Goal: Transaction & Acquisition: Purchase product/service

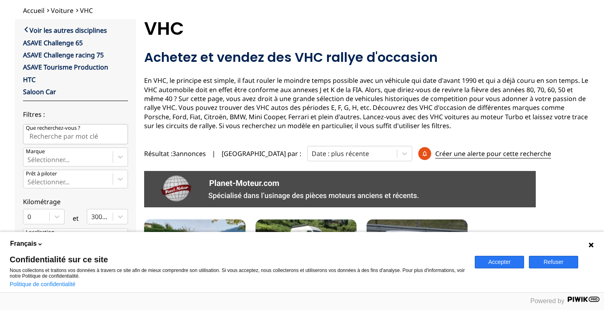
scroll to position [50, 0]
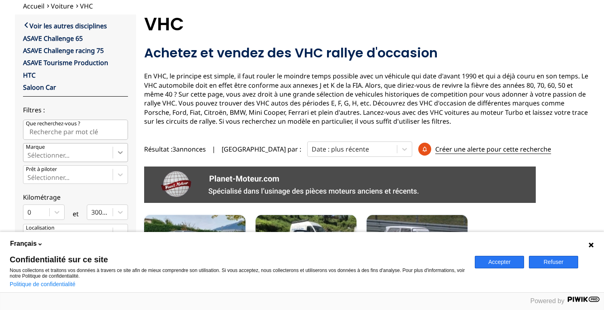
click at [121, 152] on icon at bounding box center [120, 152] width 8 height 8
click at [29, 152] on input "Marque Sélectionner..." at bounding box center [28, 154] width 2 height 7
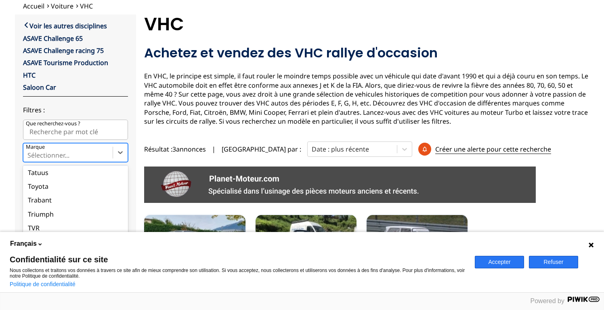
scroll to position [1106, 0]
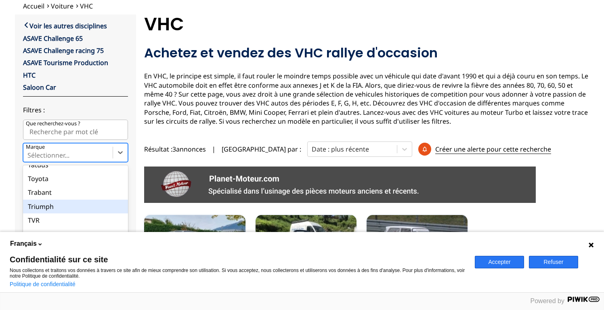
click at [52, 199] on div "Triumph" at bounding box center [75, 206] width 105 height 14
click at [29, 159] on input "Marque option Triumph focused, 83 of 90. 90 results available. Use Up and Down …" at bounding box center [28, 154] width 2 height 7
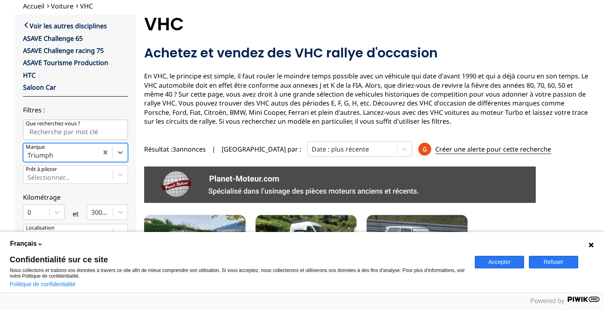
click at [489, 260] on button "Accepter" at bounding box center [499, 262] width 49 height 13
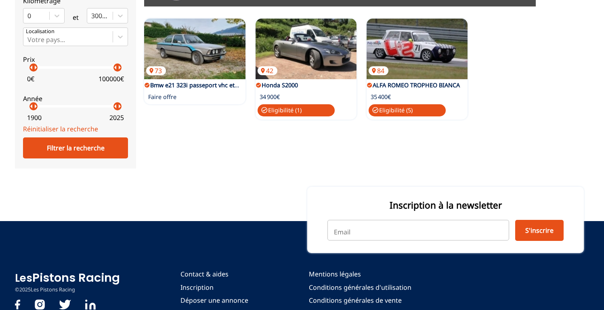
scroll to position [272, 0]
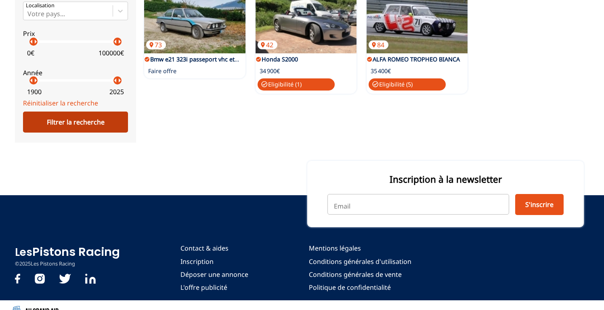
click at [87, 126] on div "Filtrer la recherche" at bounding box center [75, 121] width 105 height 21
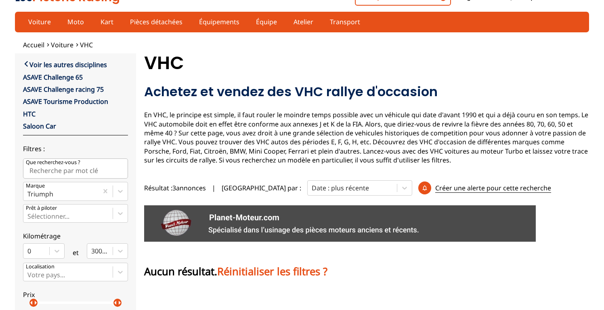
scroll to position [2, 0]
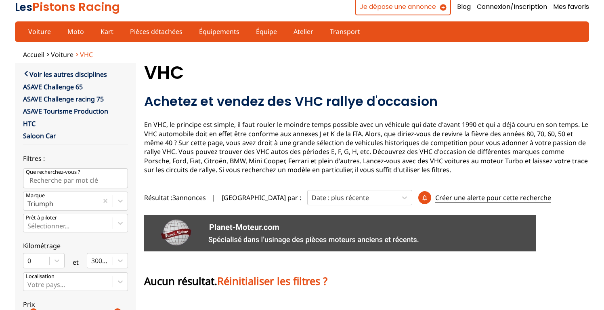
click at [85, 52] on span "VHC" at bounding box center [86, 54] width 13 height 9
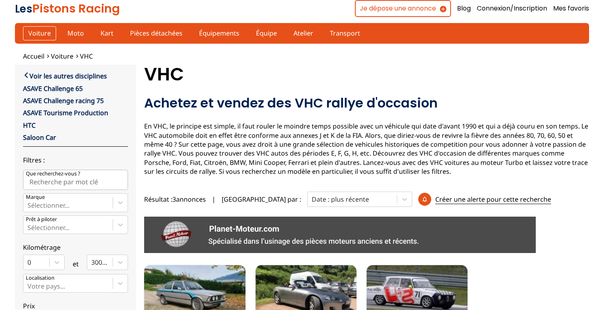
click at [38, 33] on link "Voiture" at bounding box center [39, 33] width 33 height 14
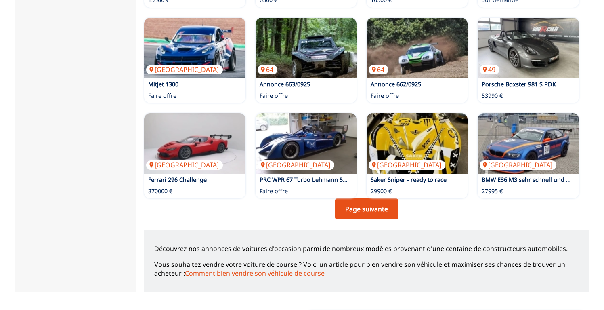
scroll to position [537, 0]
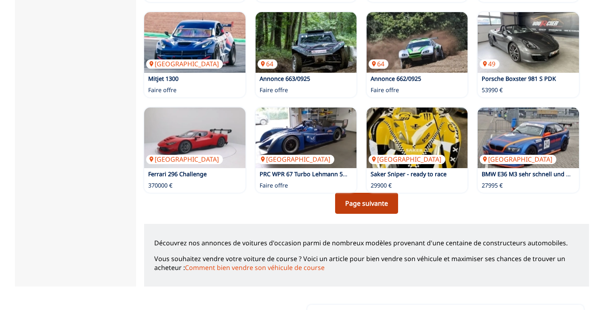
click at [361, 203] on link "Page suivante" at bounding box center [366, 203] width 63 height 21
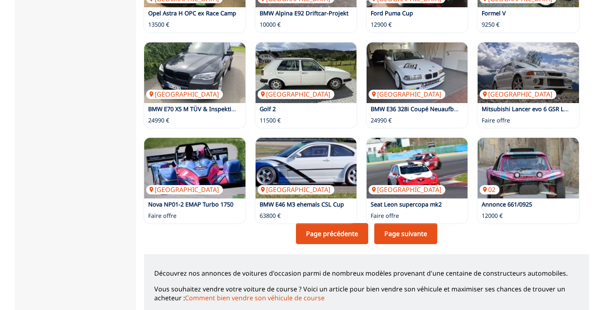
scroll to position [507, 0]
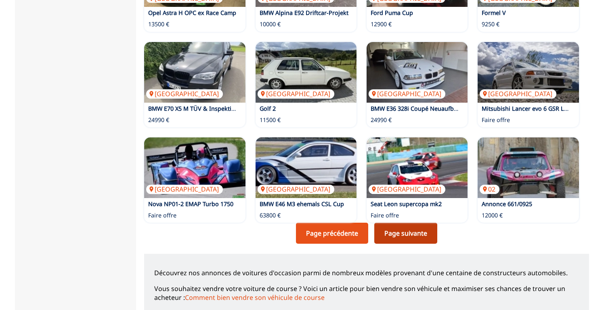
click at [402, 229] on link "Page suivante" at bounding box center [405, 232] width 63 height 21
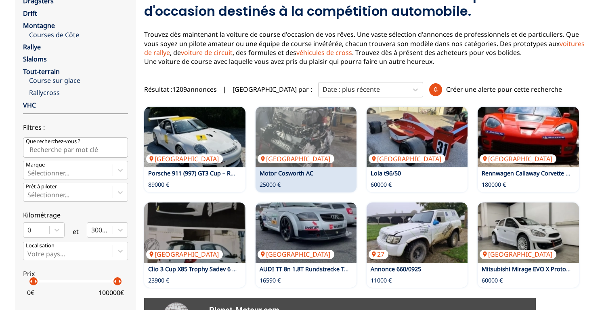
scroll to position [77, 0]
